Goal: Task Accomplishment & Management: Manage account settings

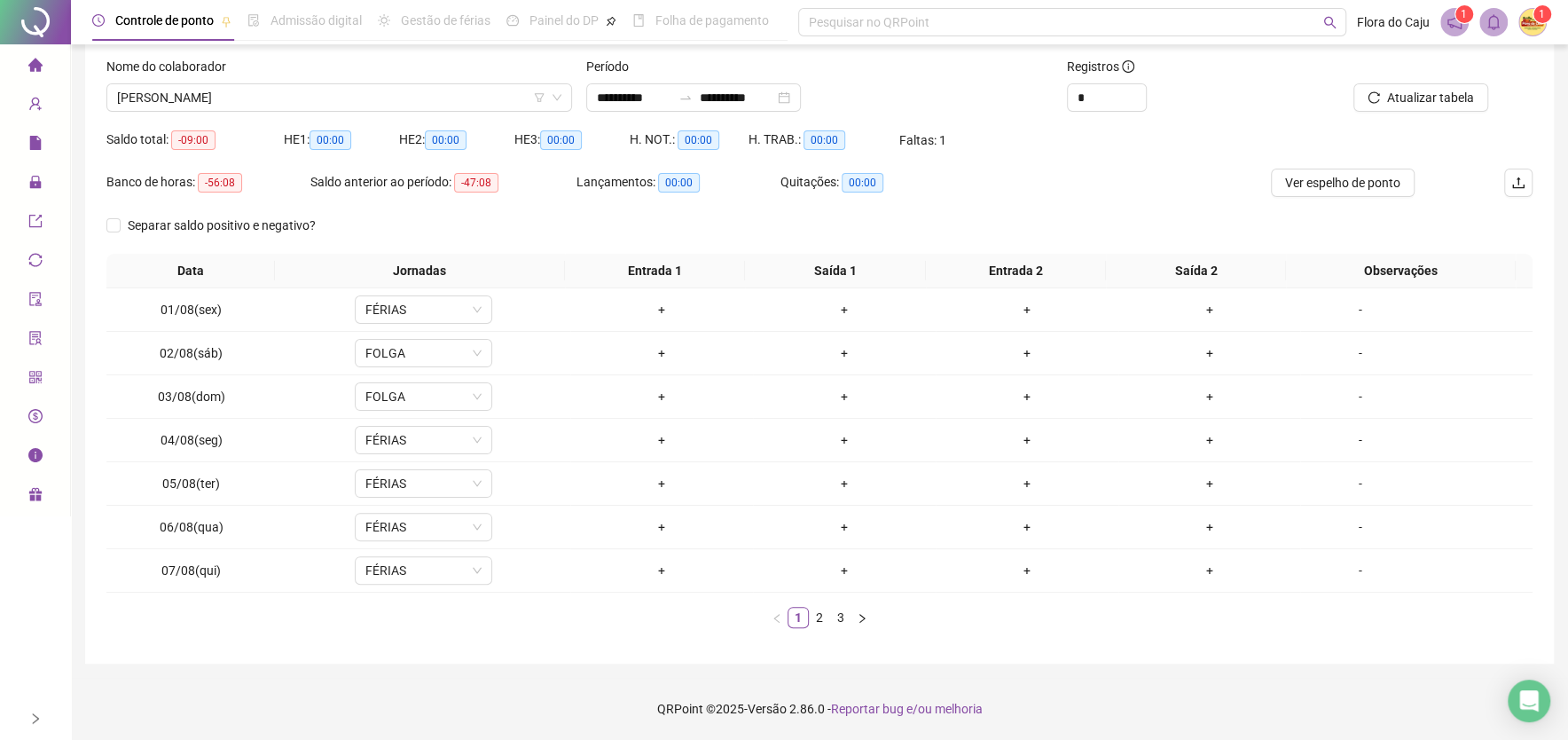
scroll to position [107, 0]
click at [361, 91] on span "[PERSON_NAME]" at bounding box center [339, 97] width 445 height 26
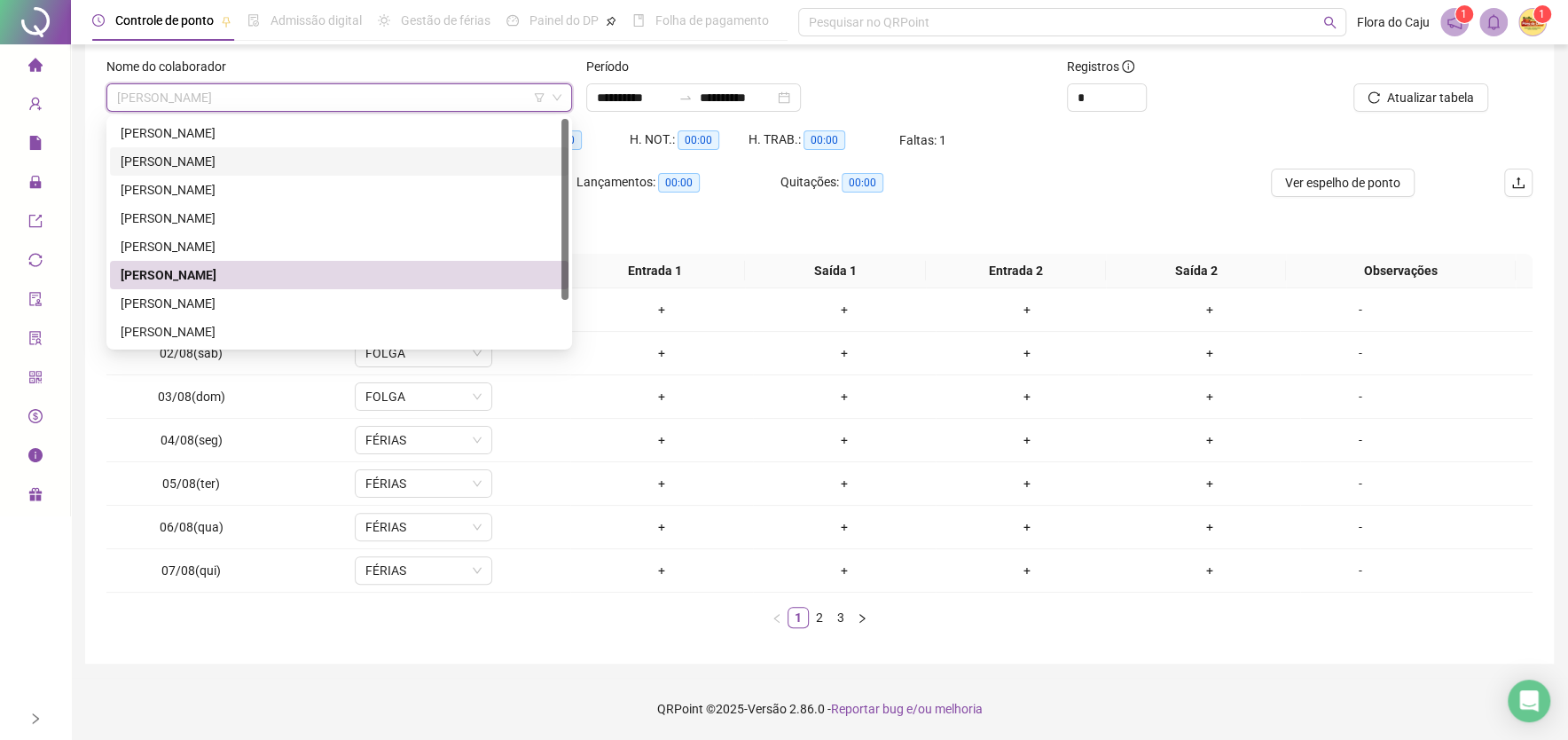
click at [327, 168] on div "[PERSON_NAME]" at bounding box center [339, 161] width 438 height 20
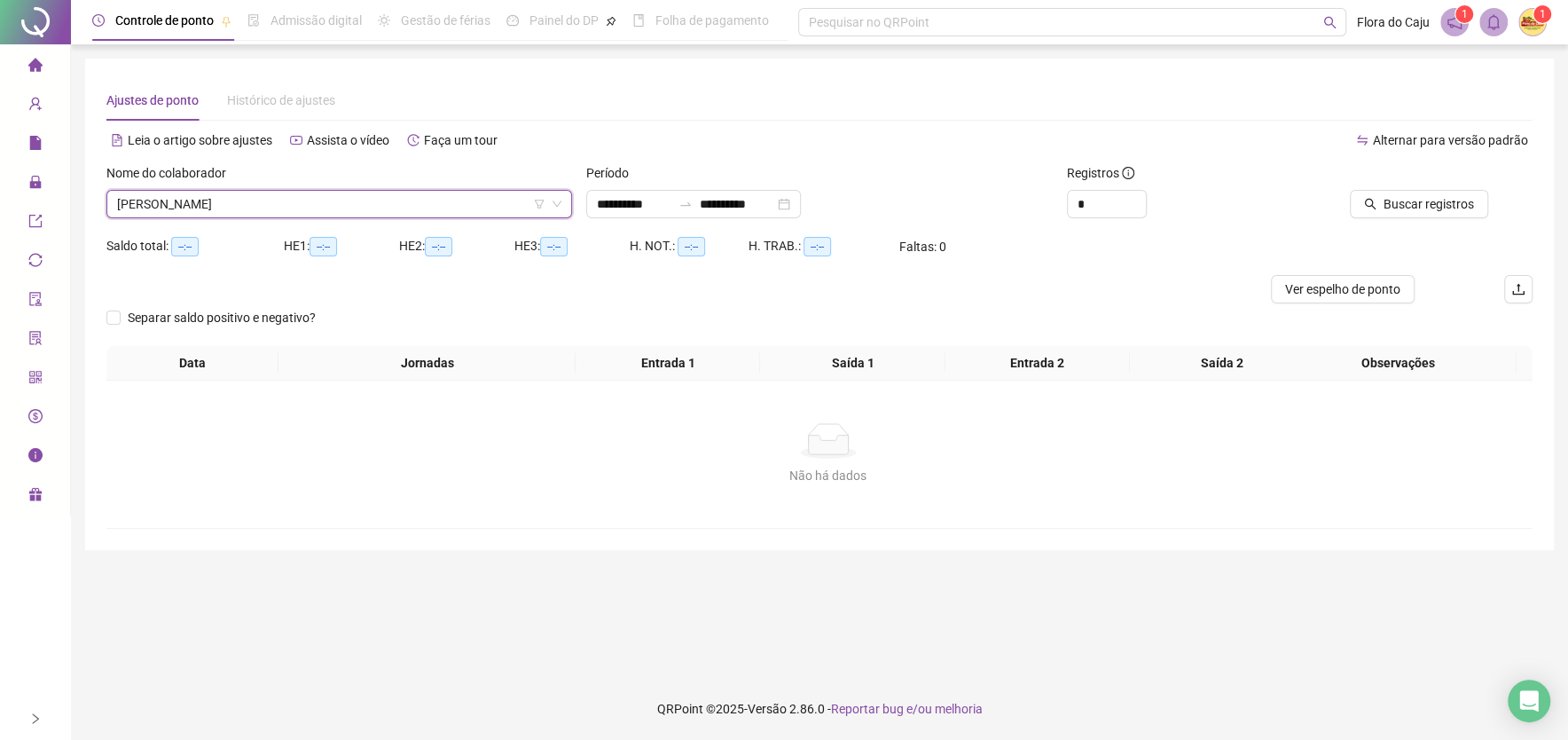
scroll to position [0, 0]
click at [1471, 197] on span "Buscar registros" at bounding box center [1445, 204] width 91 height 20
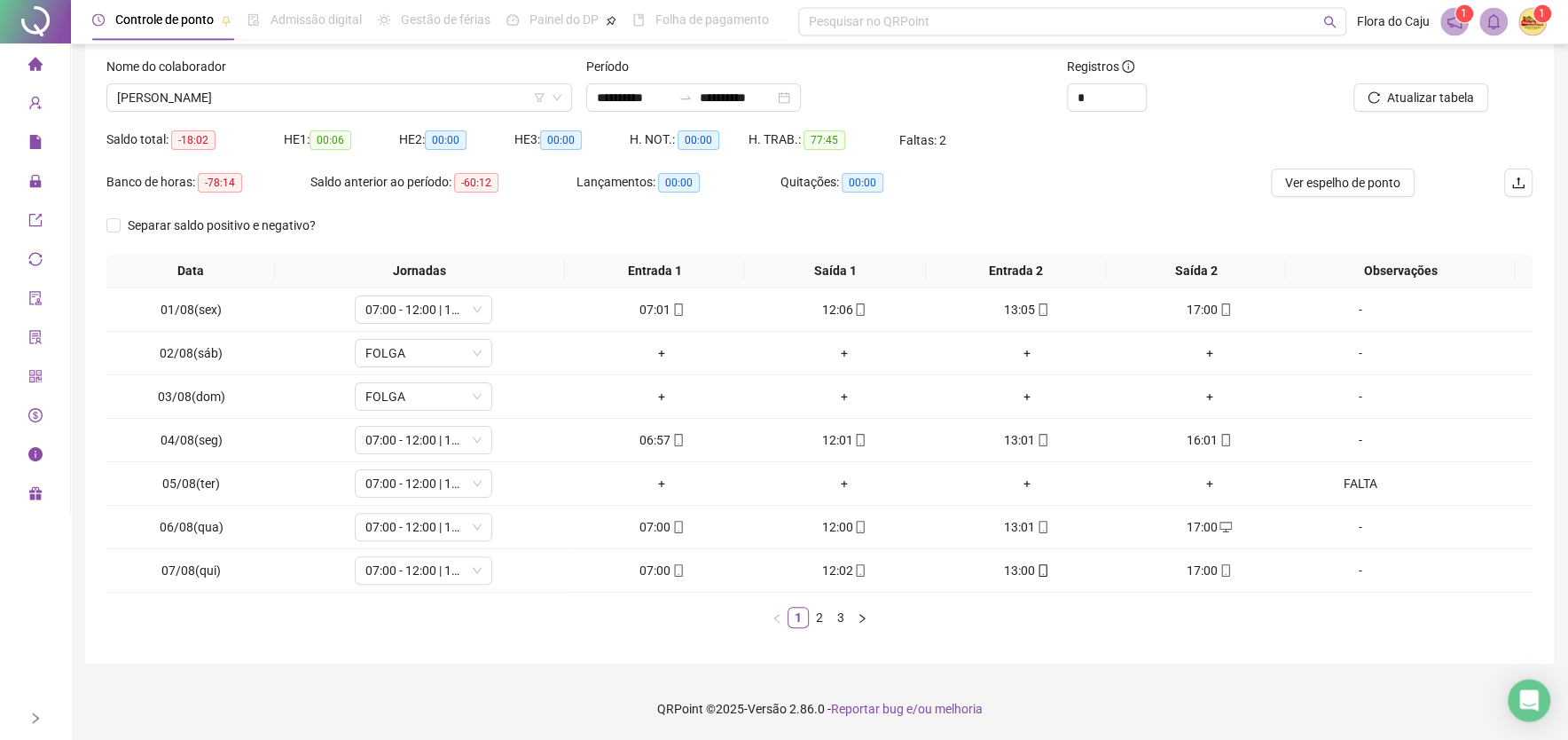
scroll to position [107, 0]
click at [847, 620] on link "3" at bounding box center [841, 618] width 20 height 20
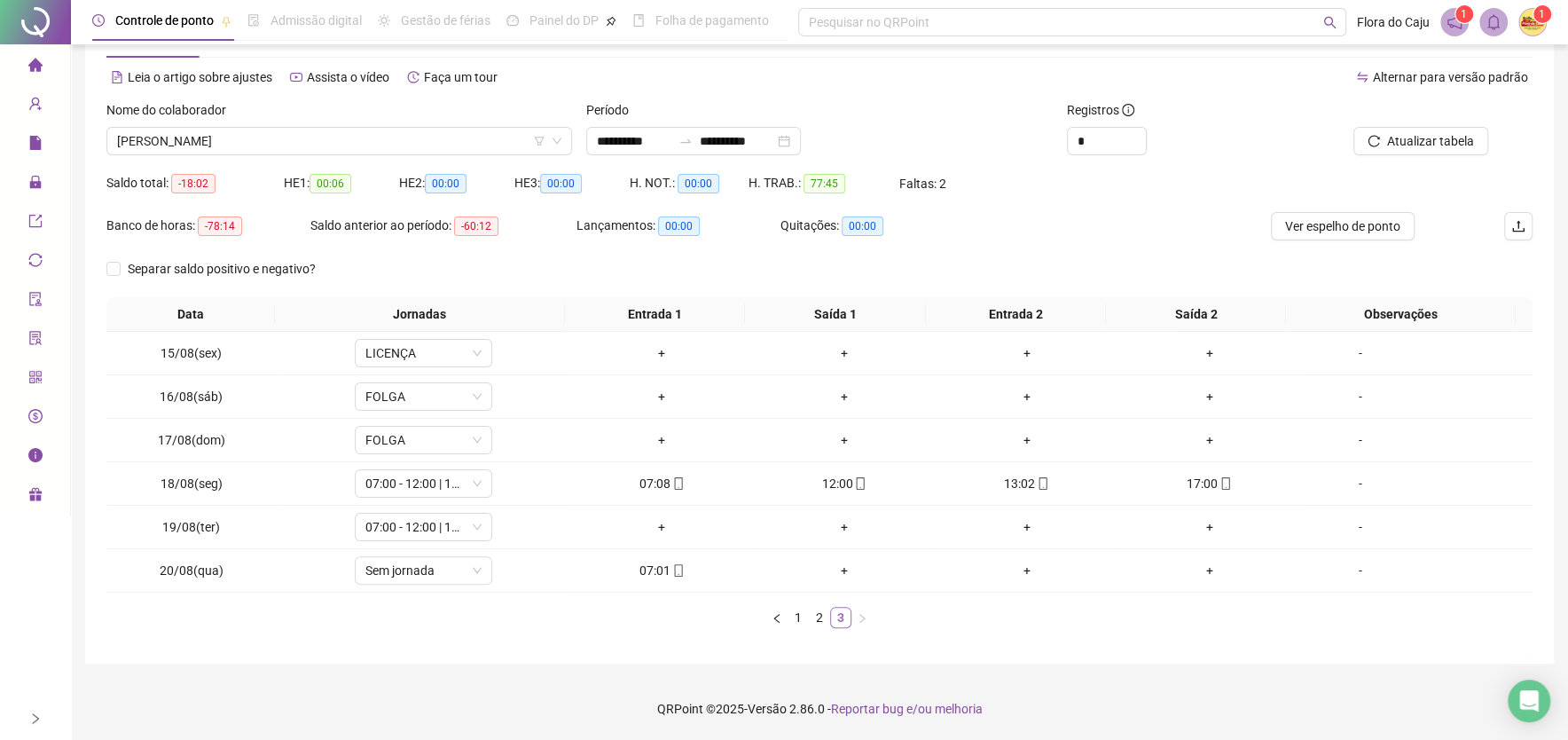
scroll to position [63, 0]
click at [1343, 529] on div "-" at bounding box center [1359, 527] width 105 height 20
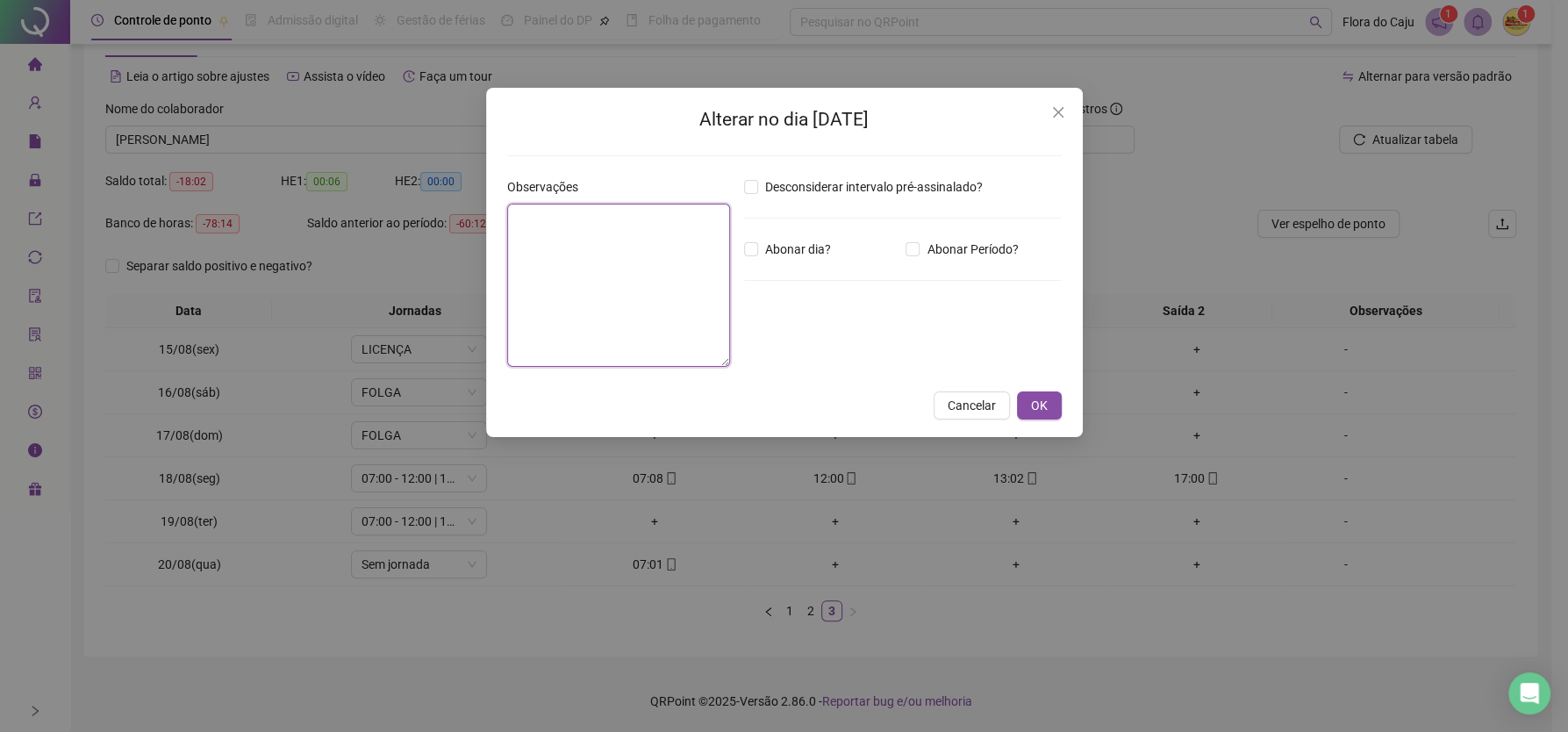
click at [528, 215] on textarea at bounding box center [619, 285] width 223 height 163
type textarea "*****"
click at [1031, 400] on span "OK" at bounding box center [1039, 405] width 16 height 19
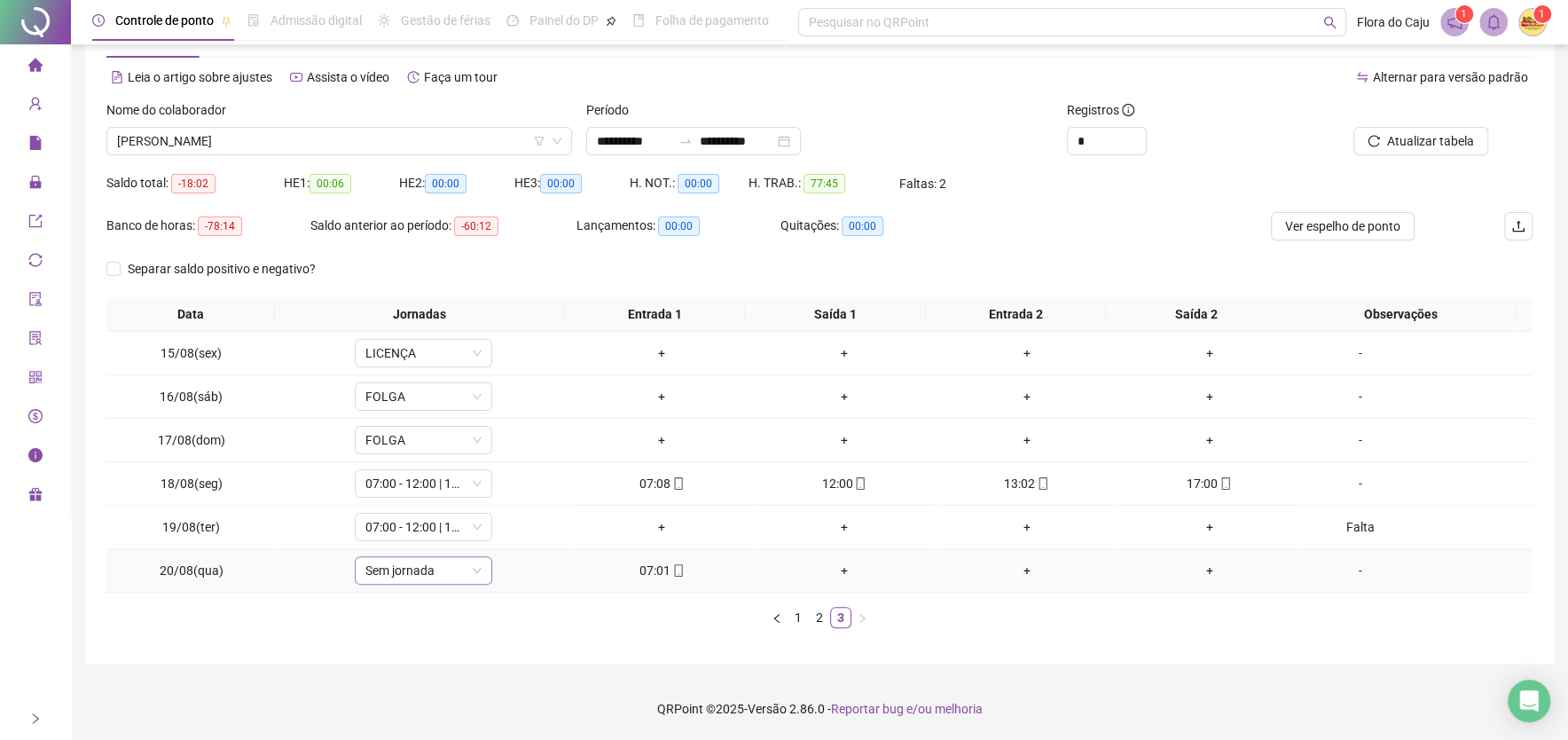
click at [461, 571] on span "Sem jornada" at bounding box center [423, 570] width 116 height 26
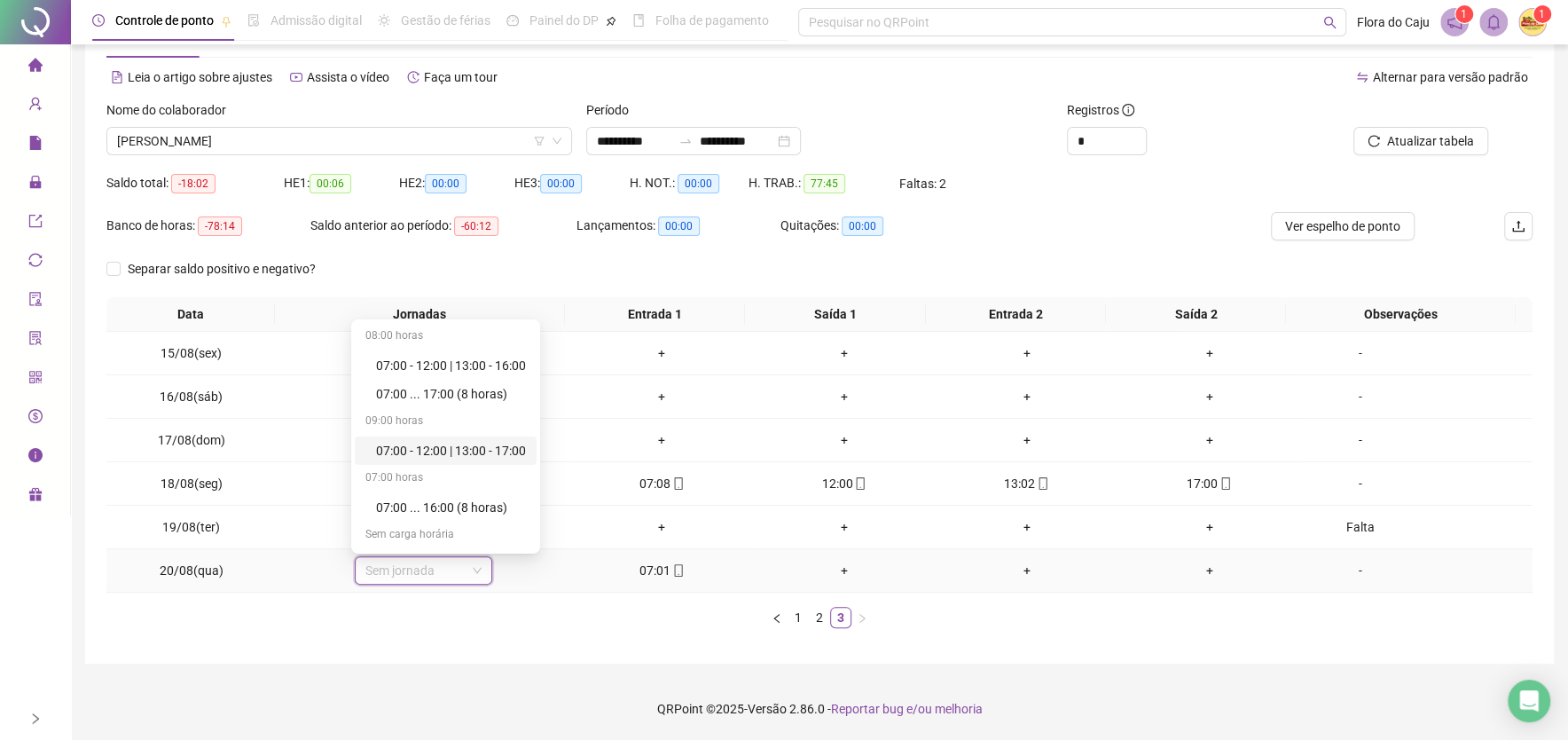
click at [414, 450] on div "07:00 - 12:00 | 13:00 - 17:00" at bounding box center [450, 451] width 149 height 20
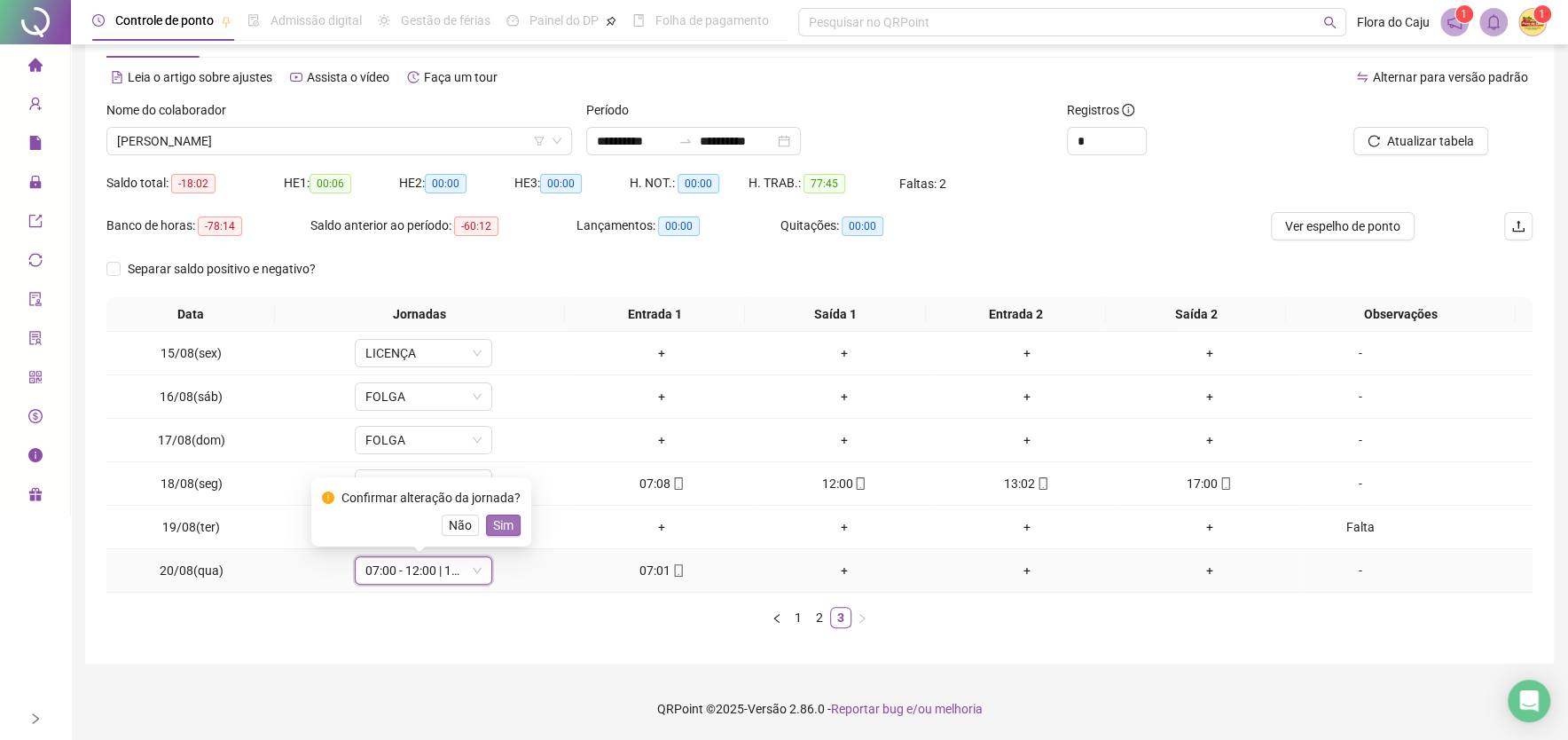
click at [512, 533] on button "Sim" at bounding box center [502, 526] width 34 height 22
